Goal: Information Seeking & Learning: Learn about a topic

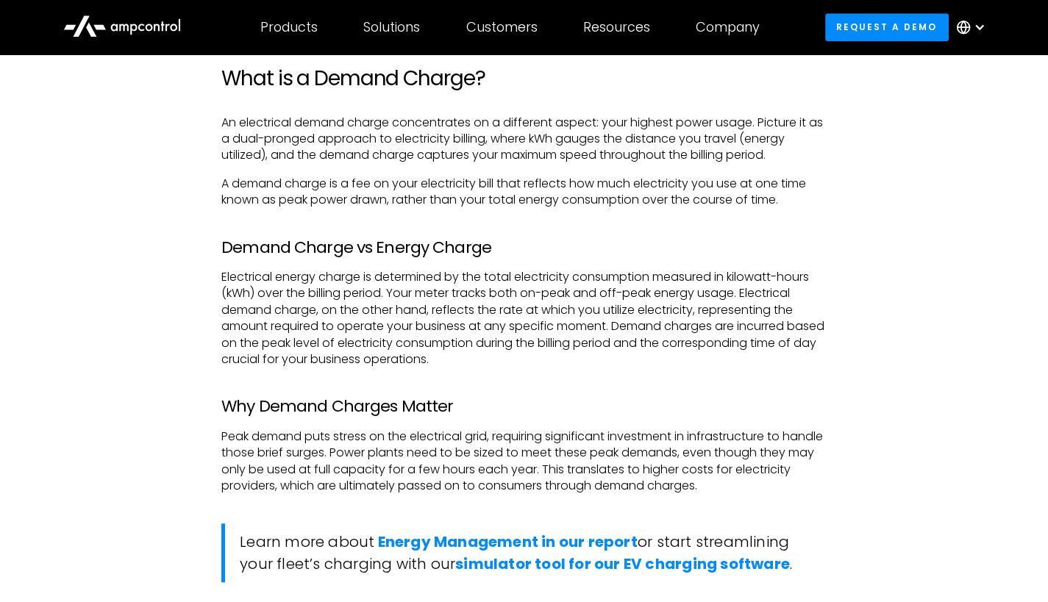
scroll to position [1050, 0]
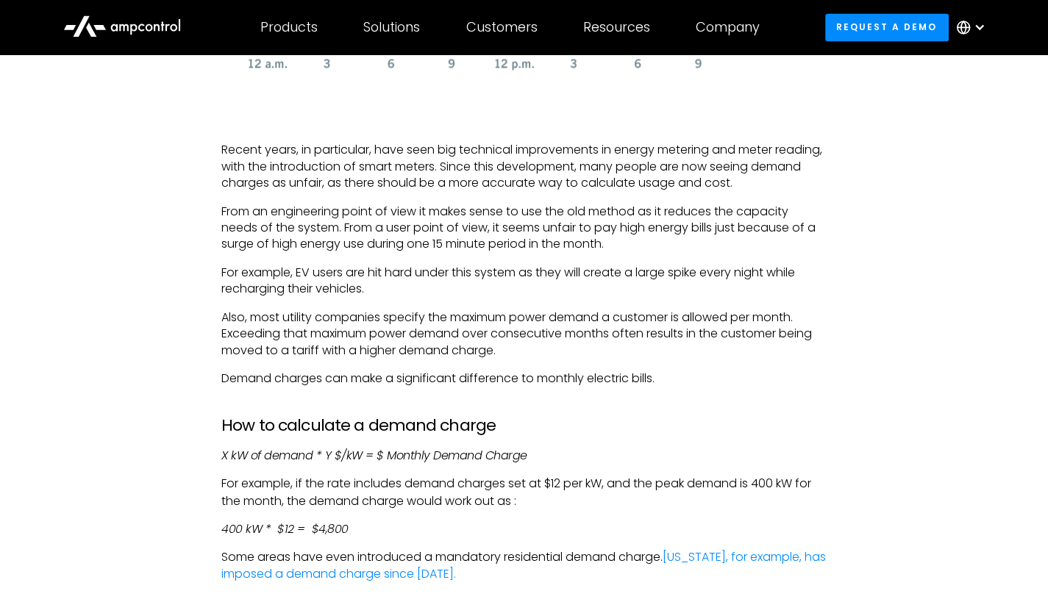
scroll to position [2118, 0]
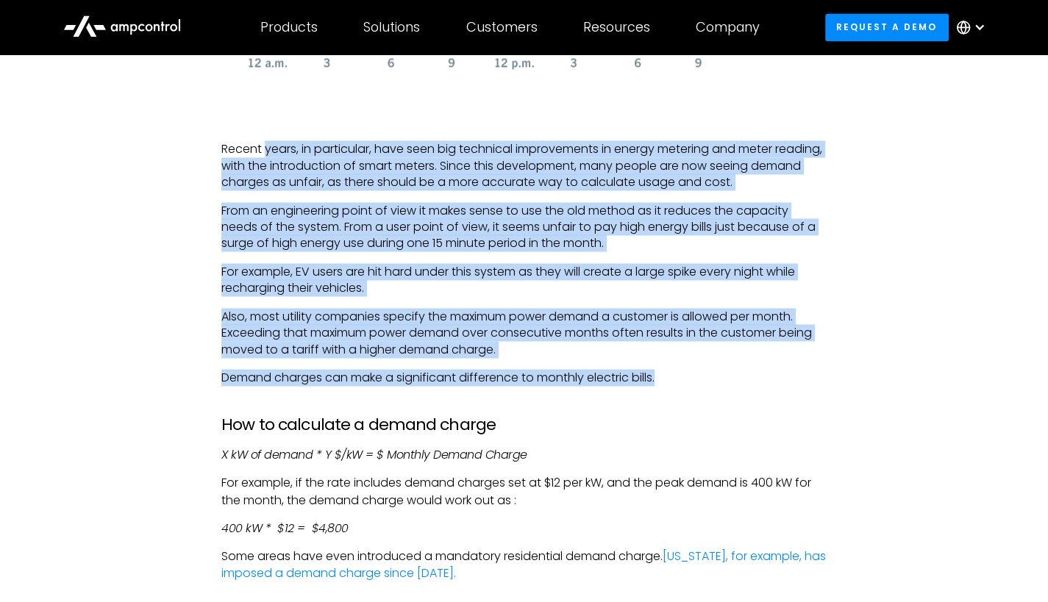
drag, startPoint x: 266, startPoint y: 148, endPoint x: 715, endPoint y: 370, distance: 501.3
click at [715, 370] on div "Demand charges are simply a way of charging those whose electricity use exceeds…" at bounding box center [523, 268] width 605 height 2847
click at [715, 370] on p "Demand charges can make a significant difference to monthly electric bills." at bounding box center [523, 378] width 605 height 16
click at [727, 377] on p "Demand charges can make a significant difference to monthly electric bills." at bounding box center [523, 378] width 605 height 16
drag, startPoint x: 727, startPoint y: 377, endPoint x: 243, endPoint y: 152, distance: 534.4
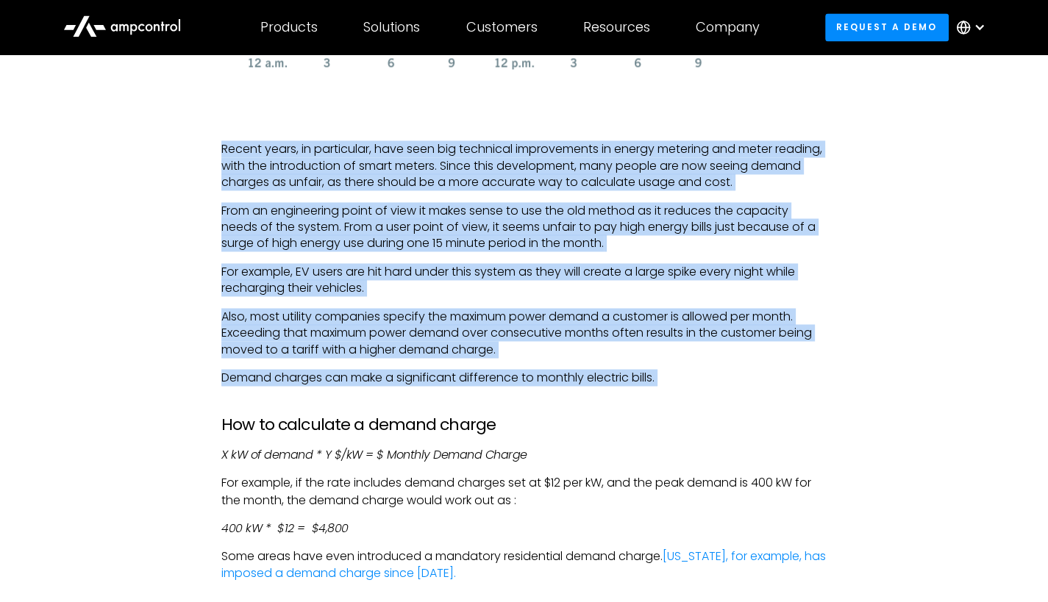
click at [243, 152] on div "Demand charges are simply a way of charging those whose electricity use exceeds…" at bounding box center [523, 268] width 605 height 2847
click at [243, 152] on p "Recent years, in particular, have seen big technical improvements in energy met…" at bounding box center [523, 165] width 605 height 49
click at [272, 152] on p "Recent years, in particular, have seen big technical improvements in energy met…" at bounding box center [523, 165] width 605 height 49
drag, startPoint x: 272, startPoint y: 152, endPoint x: 697, endPoint y: 374, distance: 479.6
click at [697, 374] on div "Demand charges are simply a way of charging those whose electricity use exceeds…" at bounding box center [523, 268] width 605 height 2847
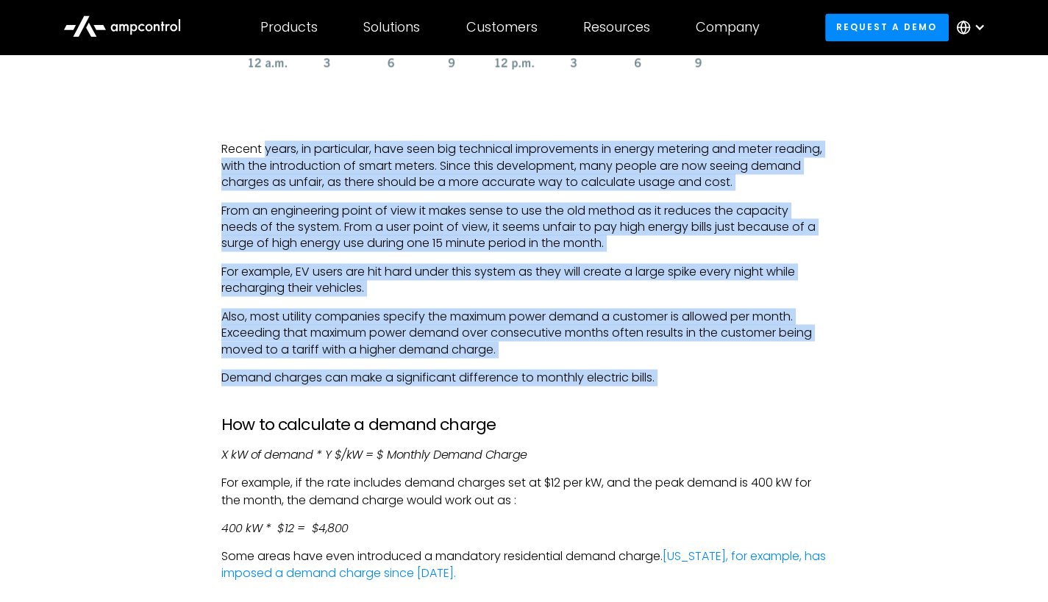
click at [697, 374] on p "Demand charges can make a significant difference to monthly electric bills." at bounding box center [523, 378] width 605 height 16
click at [716, 374] on p "Demand charges can make a significant difference to monthly electric bills." at bounding box center [523, 378] width 605 height 16
drag, startPoint x: 716, startPoint y: 374, endPoint x: 245, endPoint y: 127, distance: 532.3
click at [245, 127] on div "Demand charges are simply a way of charging those whose electricity use exceeds…" at bounding box center [523, 268] width 605 height 2847
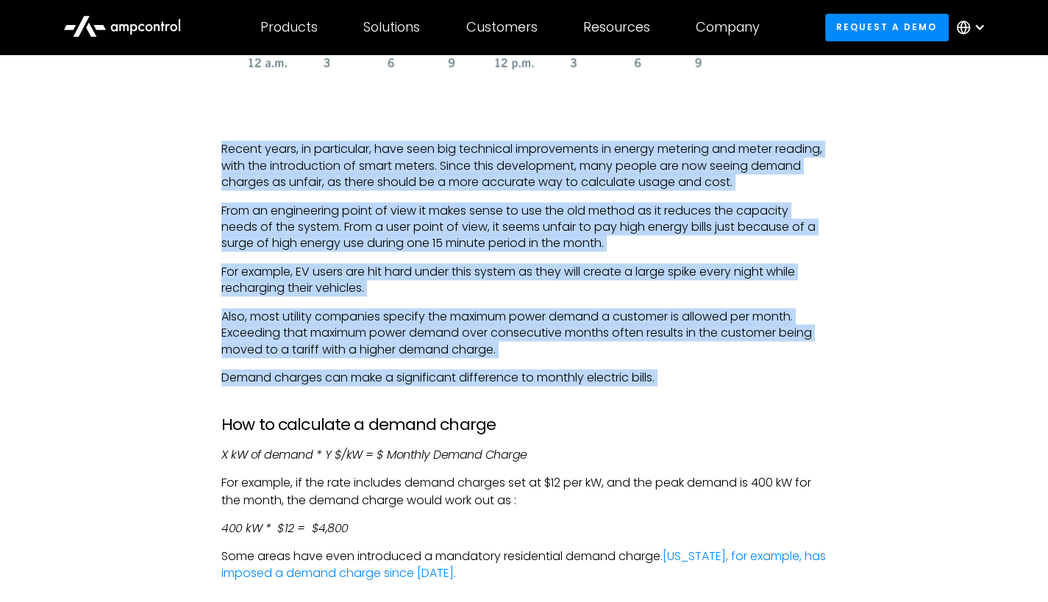
click at [304, 170] on p "Recent years, in particular, have seen big technical improvements in energy met…" at bounding box center [523, 165] width 605 height 49
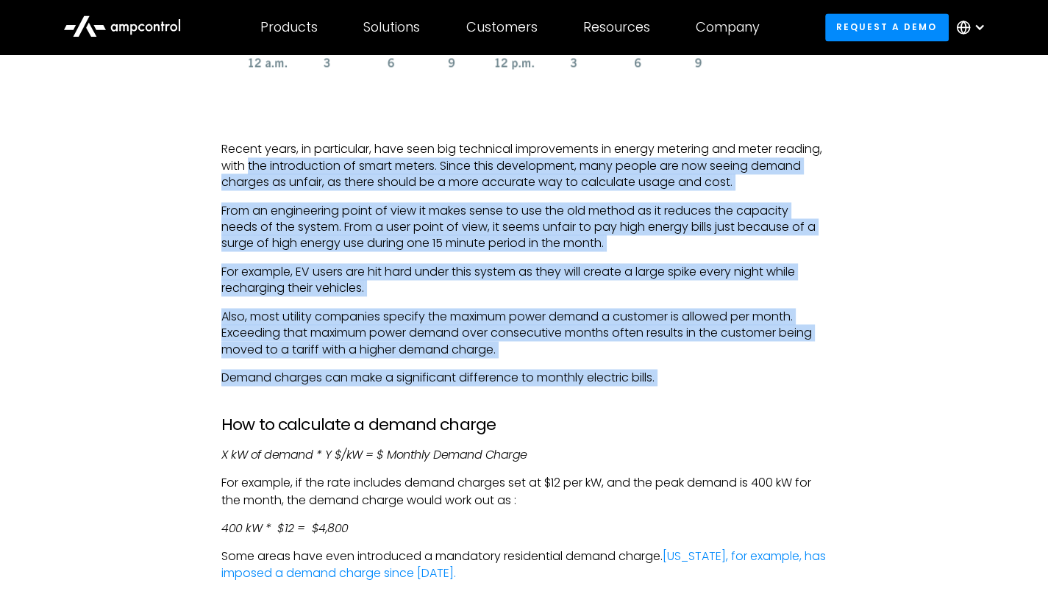
drag, startPoint x: 304, startPoint y: 170, endPoint x: 693, endPoint y: 374, distance: 439.5
click at [693, 374] on div "Demand charges are simply a way of charging those whose electricity use exceeds…" at bounding box center [523, 268] width 605 height 2847
click at [693, 374] on p "Demand charges can make a significant difference to monthly electric bills." at bounding box center [523, 378] width 605 height 16
click at [718, 370] on p "Demand charges can make a significant difference to monthly electric bills." at bounding box center [523, 378] width 605 height 16
drag, startPoint x: 718, startPoint y: 370, endPoint x: 247, endPoint y: 164, distance: 513.8
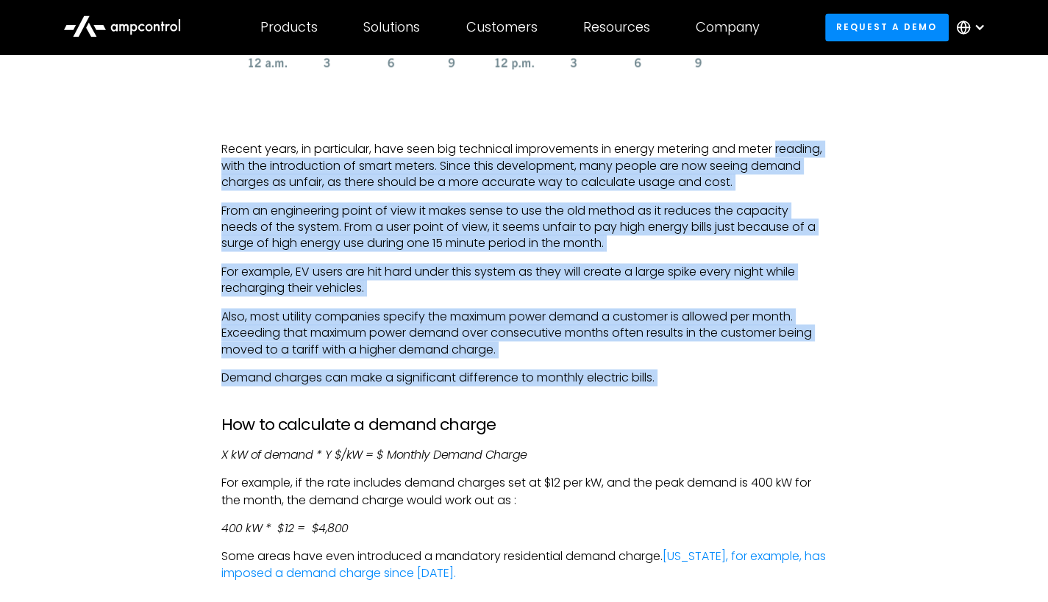
click at [247, 164] on div "Demand charges are simply a way of charging those whose electricity use exceeds…" at bounding box center [523, 268] width 605 height 2847
click at [247, 164] on p "Recent years, in particular, have seen big technical improvements in energy met…" at bounding box center [523, 165] width 605 height 49
click at [296, 173] on p "Recent years, in particular, have seen big technical improvements in energy met…" at bounding box center [523, 165] width 605 height 49
drag, startPoint x: 296, startPoint y: 173, endPoint x: 669, endPoint y: 382, distance: 428.0
click at [669, 382] on div "Demand charges are simply a way of charging those whose electricity use exceeds…" at bounding box center [523, 268] width 605 height 2847
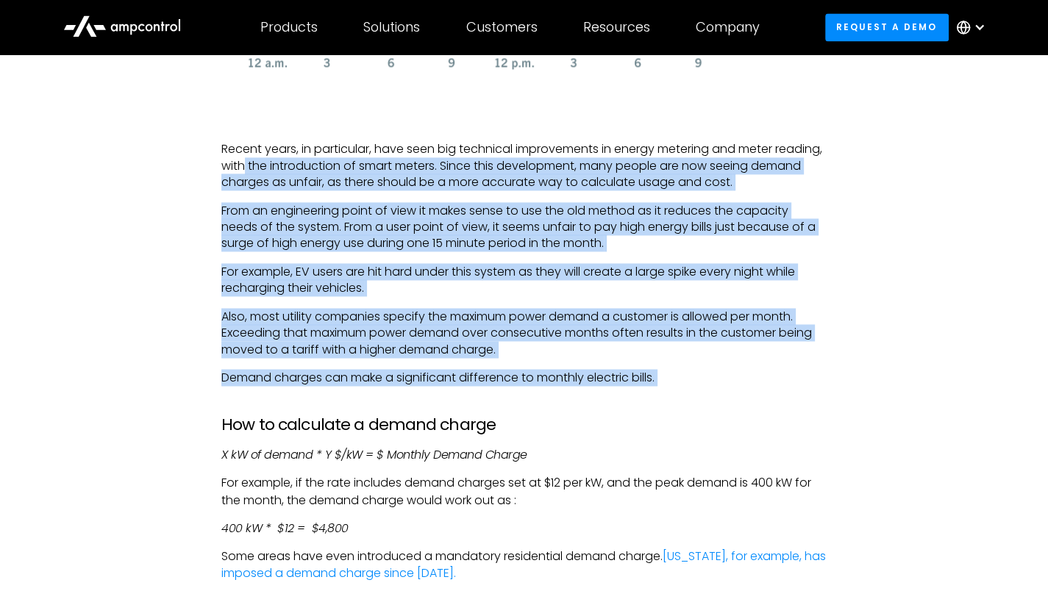
click at [669, 382] on p "Demand charges can make a significant difference to monthly electric bills." at bounding box center [523, 378] width 605 height 16
click at [677, 383] on p "Demand charges can make a significant difference to monthly electric bills." at bounding box center [523, 378] width 605 height 16
drag, startPoint x: 677, startPoint y: 383, endPoint x: 244, endPoint y: 165, distance: 485.1
click at [244, 165] on div "Demand charges are simply a way of charging those whose electricity use exceeds…" at bounding box center [523, 268] width 605 height 2847
click at [244, 165] on p "Recent years, in particular, have seen big technical improvements in energy met…" at bounding box center [523, 165] width 605 height 49
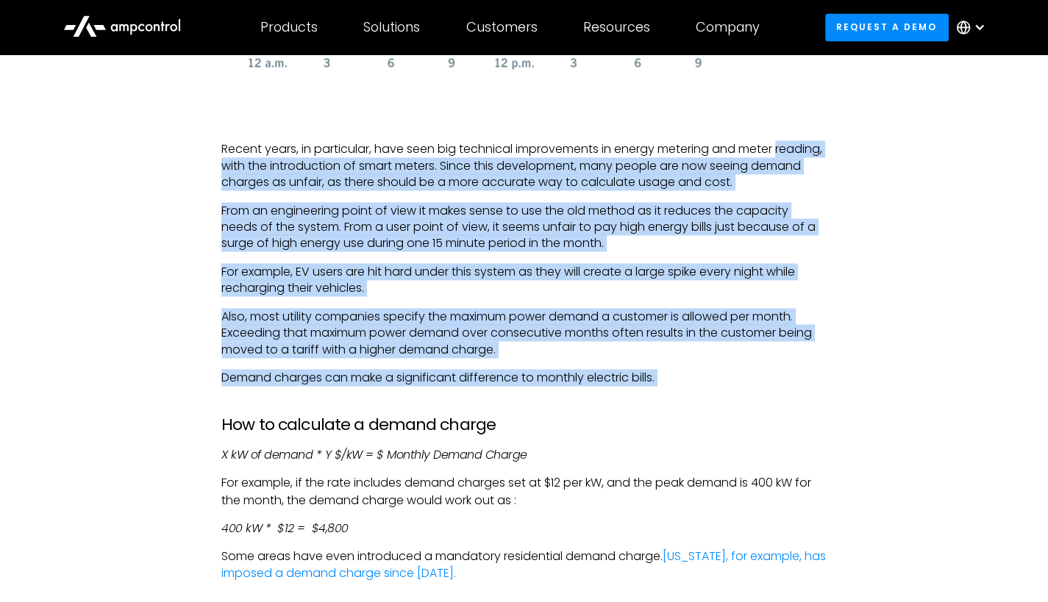
click at [352, 246] on p "From an engineering point of view it makes sense to use the old method as it re…" at bounding box center [523, 227] width 605 height 49
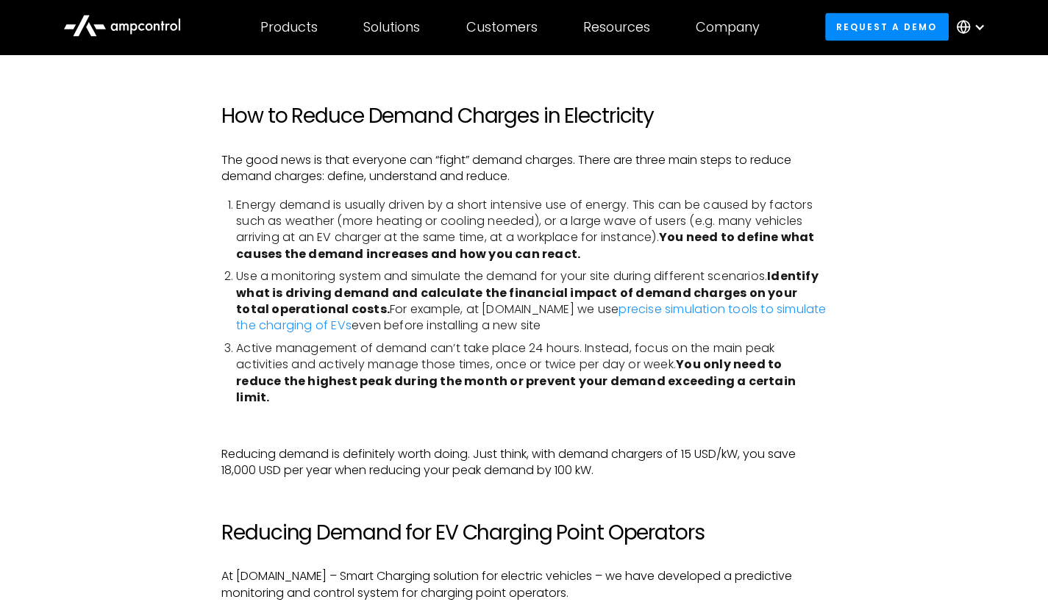
scroll to position [3137, 0]
